Goal: Information Seeking & Learning: Learn about a topic

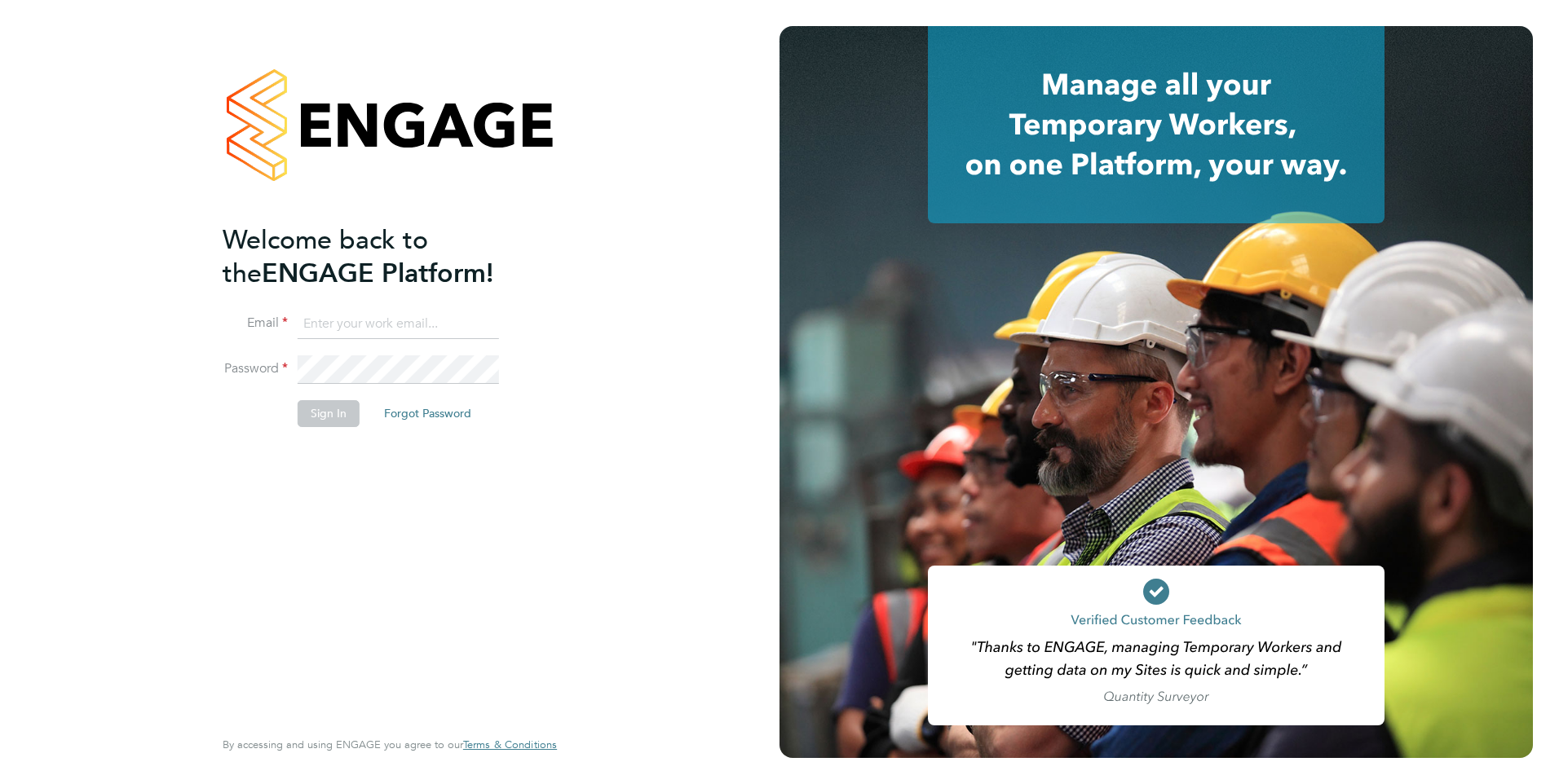
click at [397, 315] on input at bounding box center [398, 325] width 202 height 30
type input "[PERSON_NAME][EMAIL_ADDRESS][PERSON_NAME][DOMAIN_NAME]"
click at [314, 415] on button "Sign In" at bounding box center [328, 413] width 62 height 27
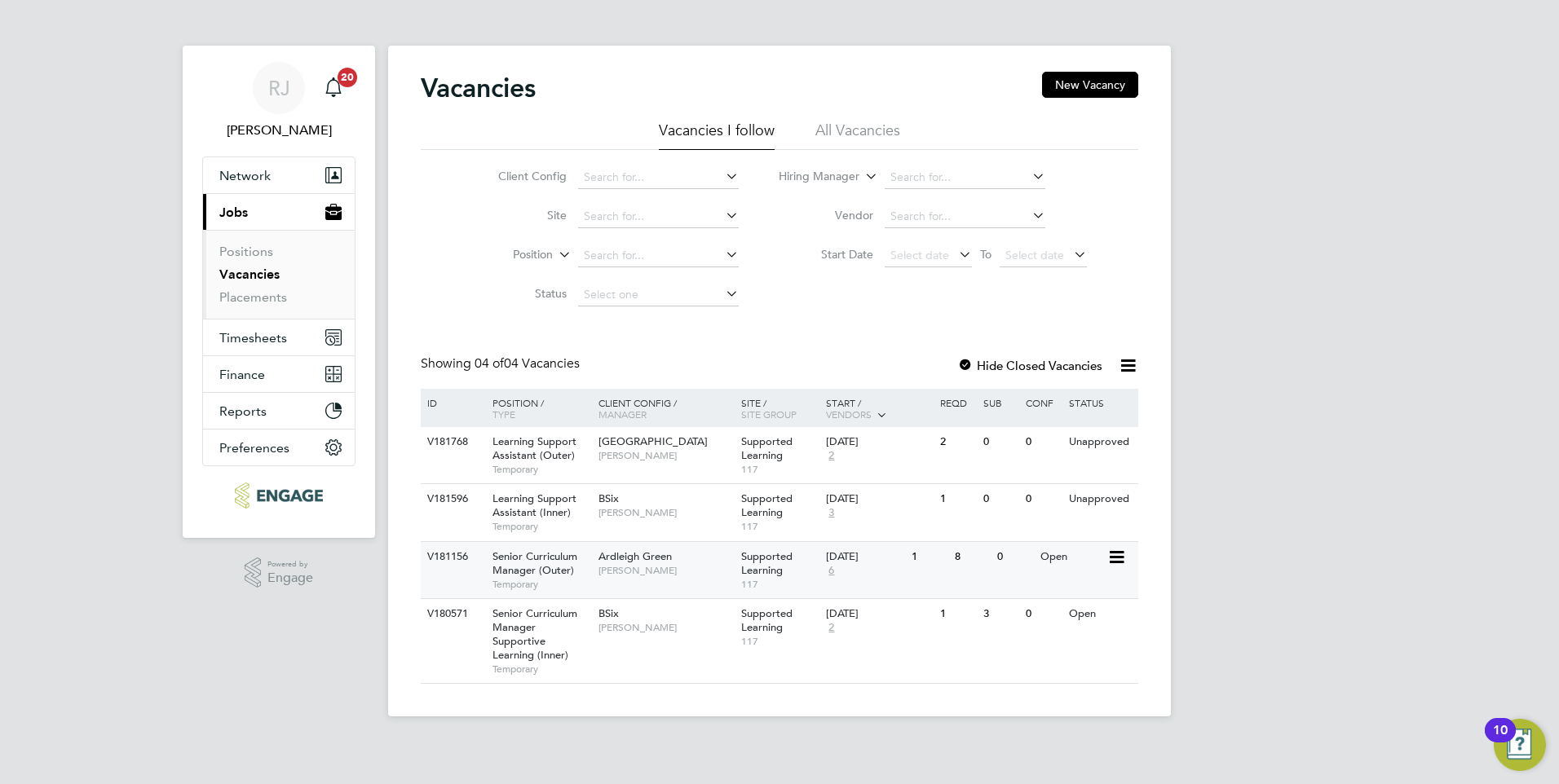
click at [759, 566] on span "Supported Learning" at bounding box center [767, 563] width 51 height 28
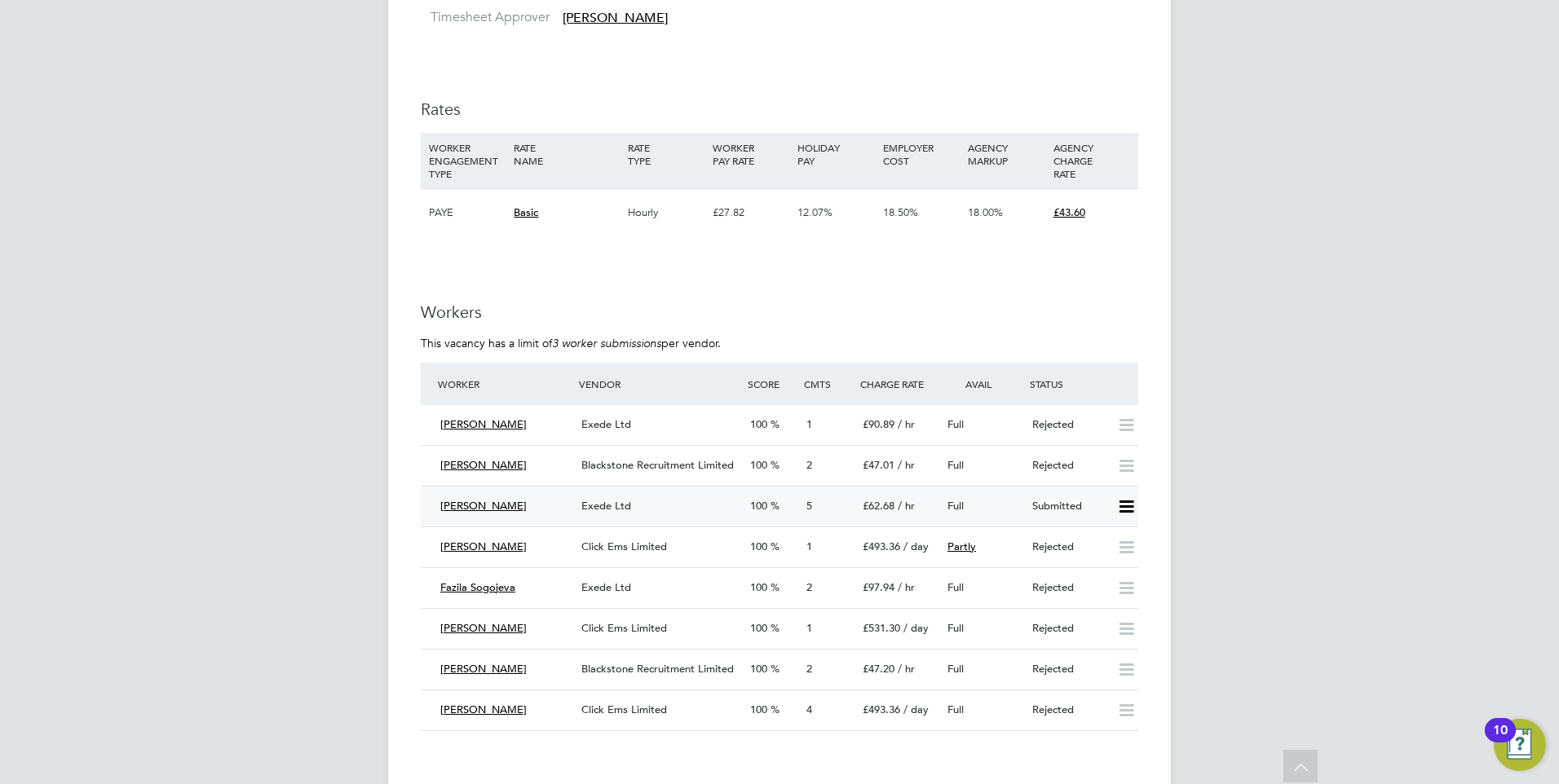
click at [612, 499] on span "Exede Ltd" at bounding box center [606, 506] width 50 height 14
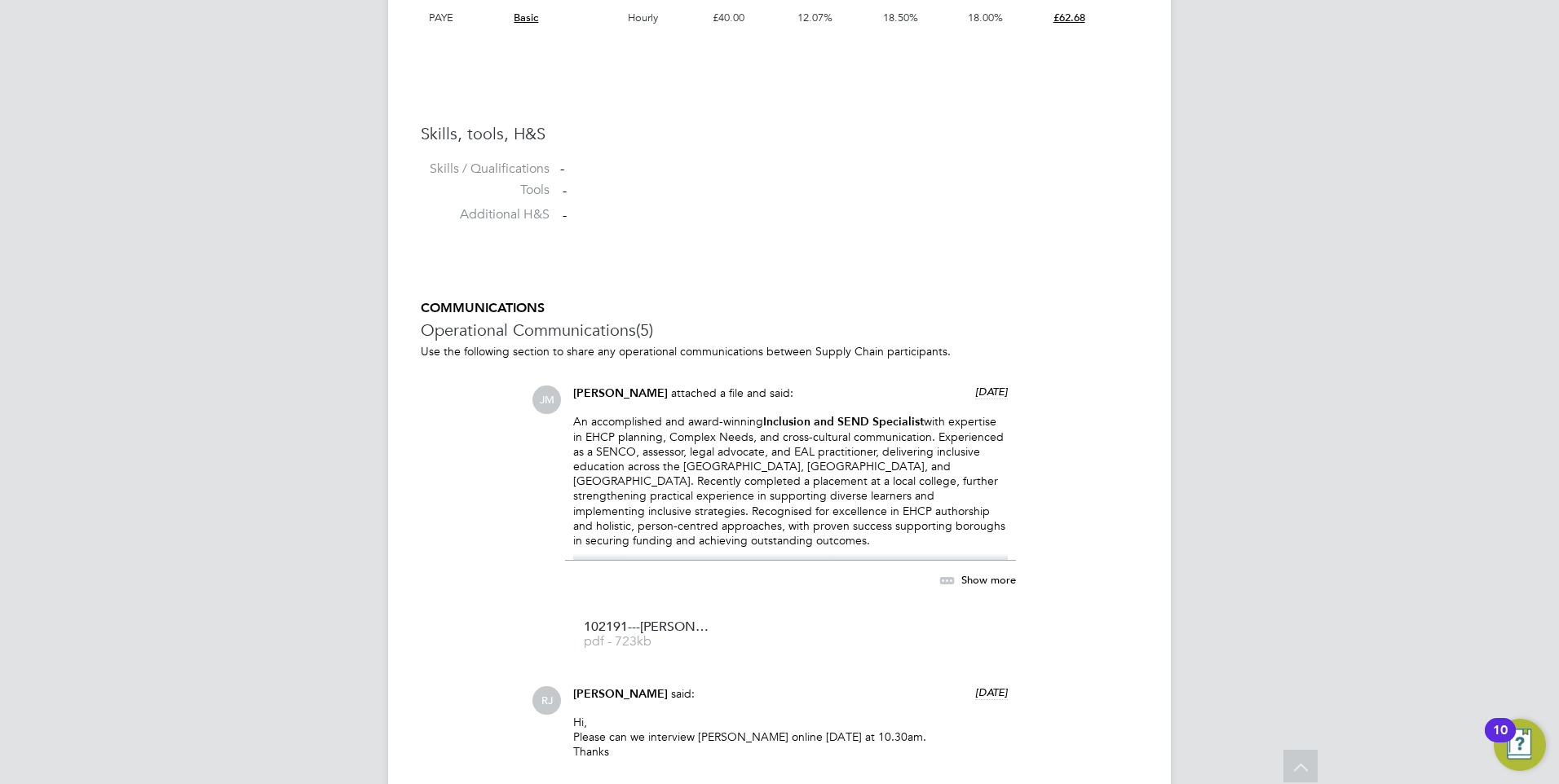
click at [987, 584] on span "Show more" at bounding box center [989, 579] width 55 height 14
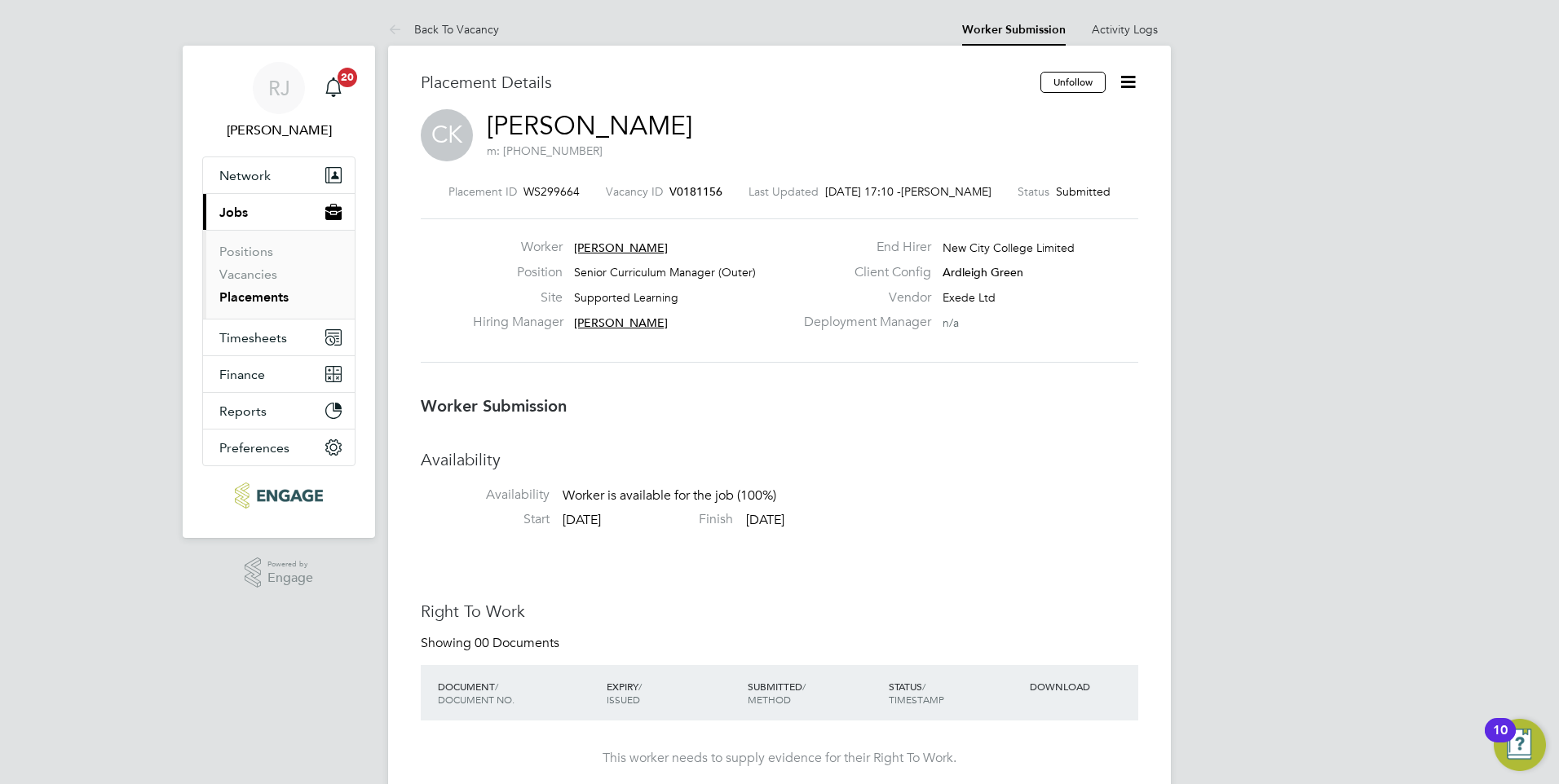
click at [1134, 83] on icon at bounding box center [1128, 82] width 21 height 21
click at [245, 273] on link "Vacancies" at bounding box center [248, 274] width 58 height 16
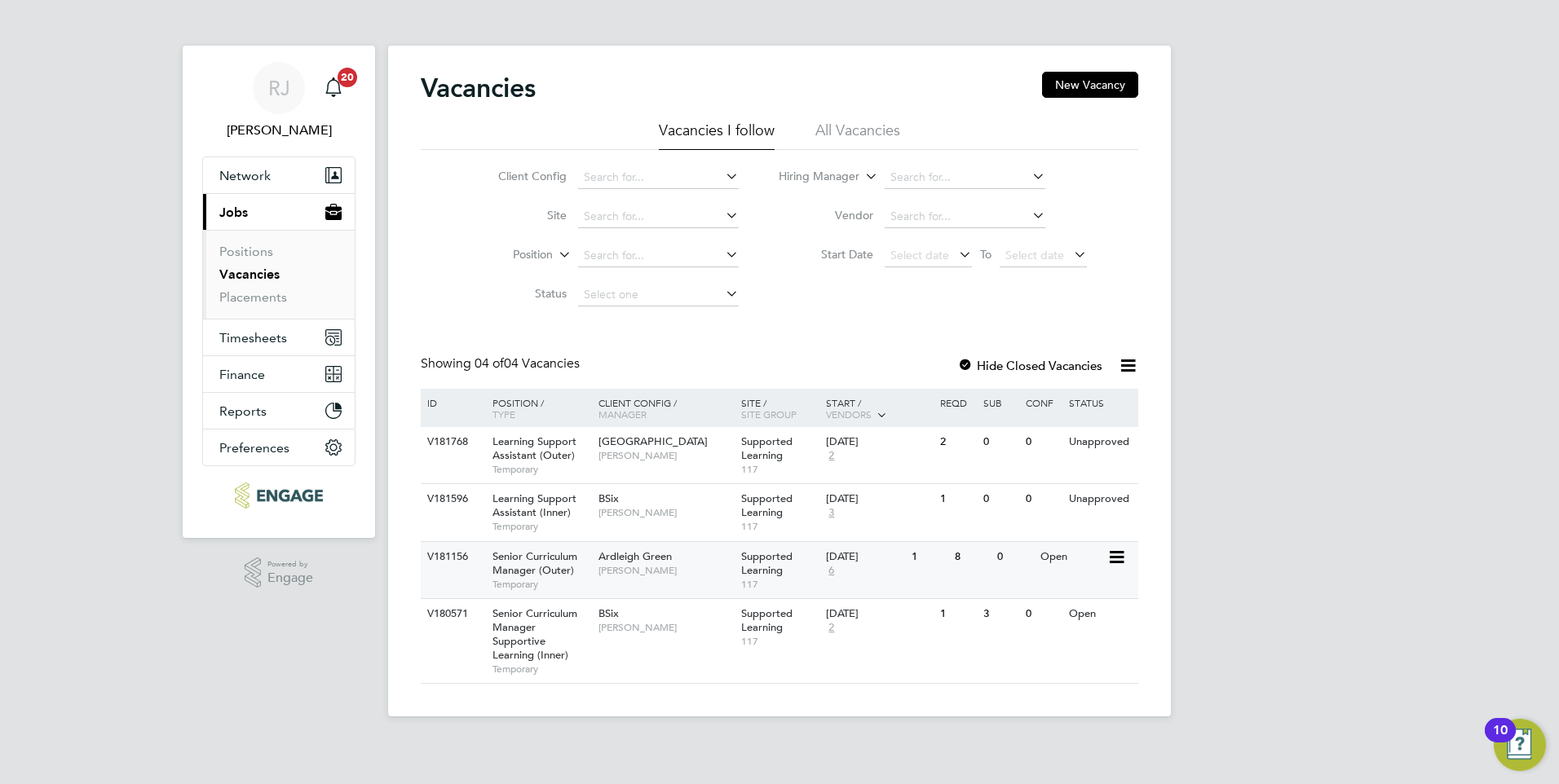
click at [645, 560] on span "Ardleigh Green" at bounding box center [635, 556] width 74 height 14
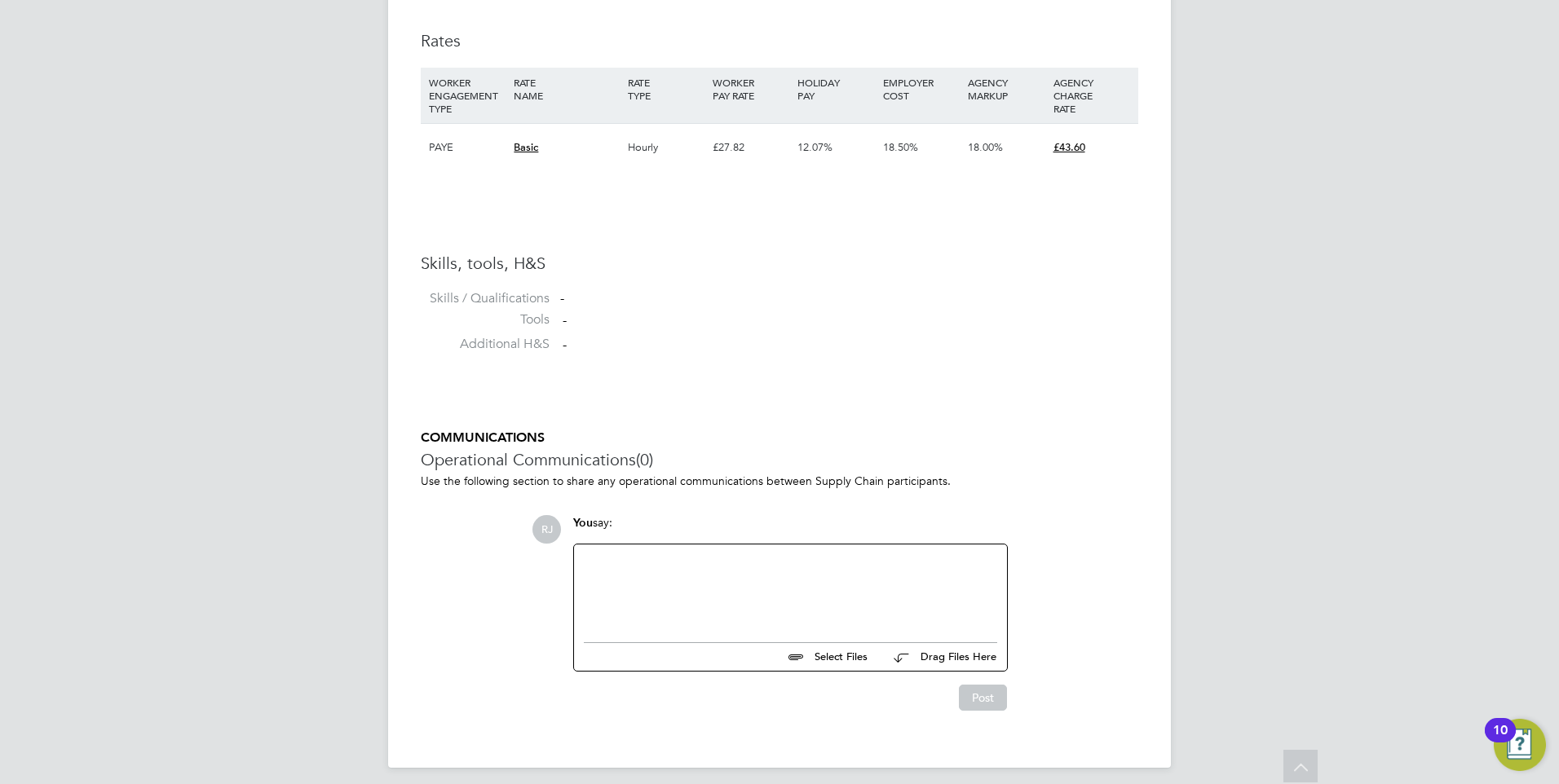
scroll to position [1105, 0]
